Goal: Information Seeking & Learning: Learn about a topic

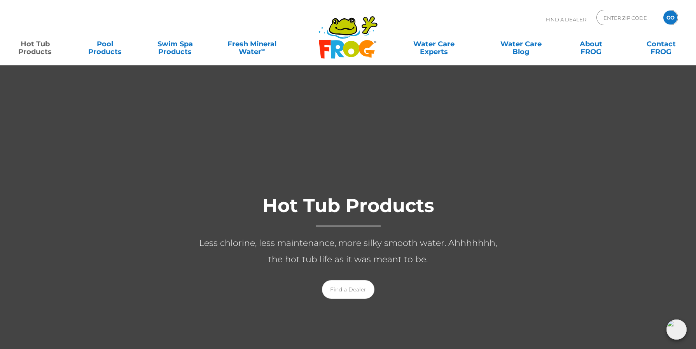
scroll to position [0, 0]
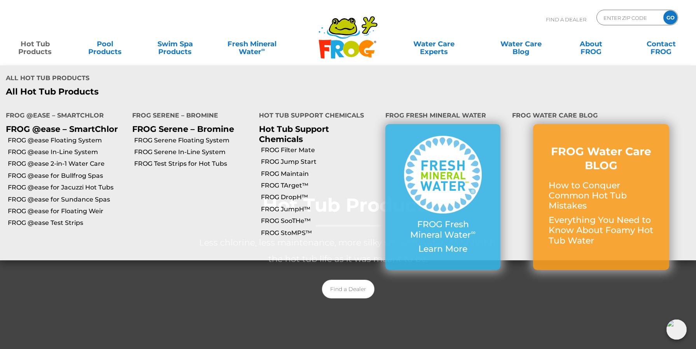
click at [31, 44] on link "Hot Tub Products" at bounding box center [35, 44] width 54 height 16
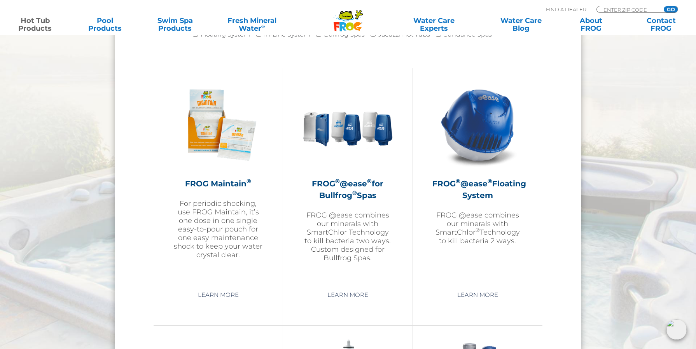
scroll to position [724, 0]
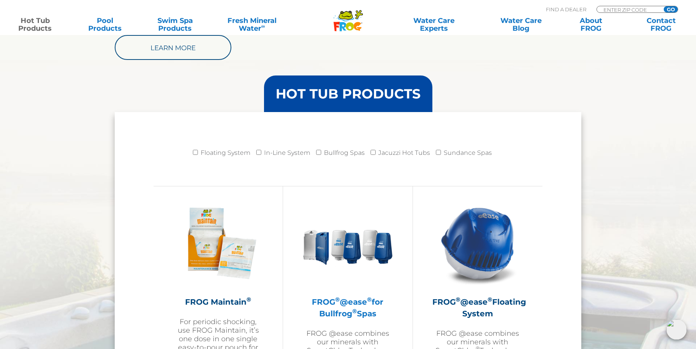
click at [341, 304] on h2 "FROG ® @ease ® for Bullfrog ® Spas" at bounding box center [347, 307] width 90 height 23
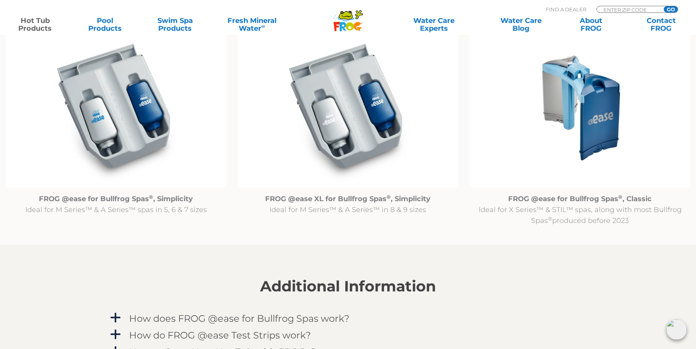
scroll to position [827, 0]
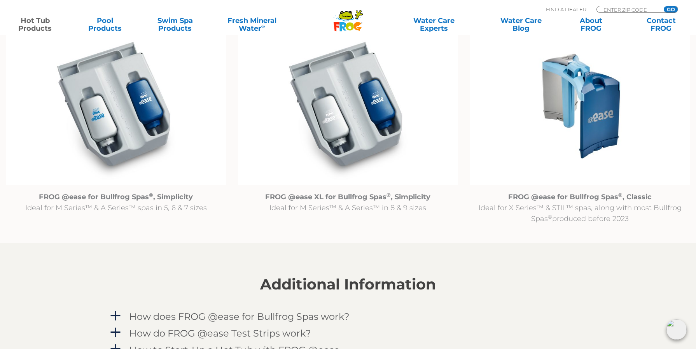
click at [590, 130] on img at bounding box center [580, 105] width 220 height 159
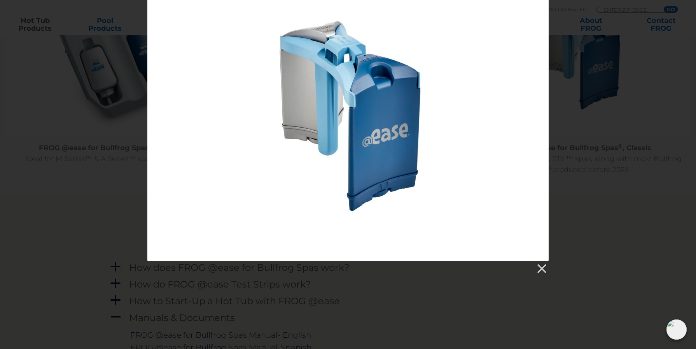
scroll to position [877, 0]
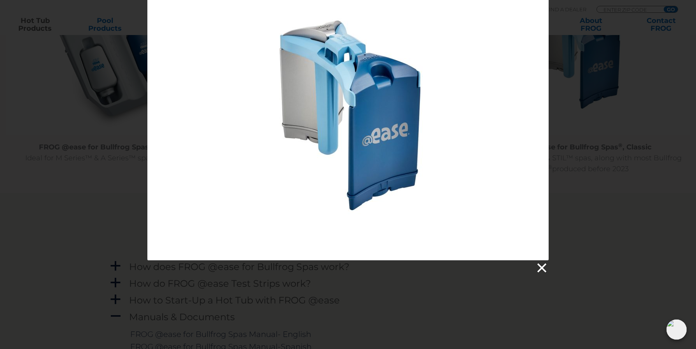
click at [542, 266] on link at bounding box center [541, 268] width 12 height 12
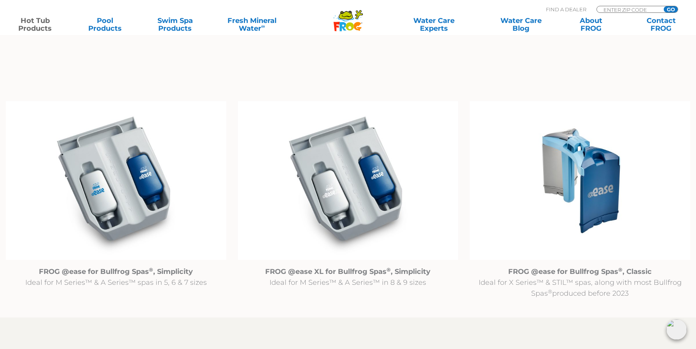
scroll to position [517, 0]
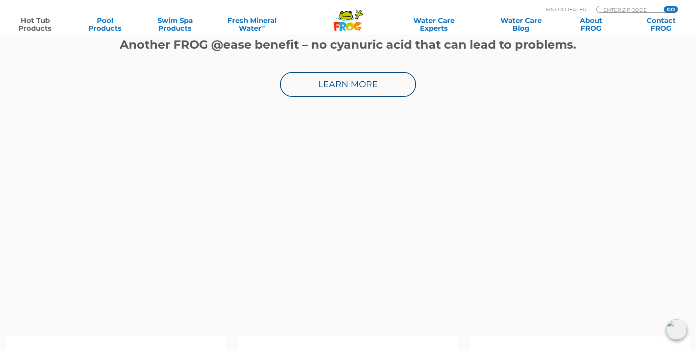
click at [349, 17] on icon at bounding box center [345, 15] width 13 height 8
